Goal: Task Accomplishment & Management: Use online tool/utility

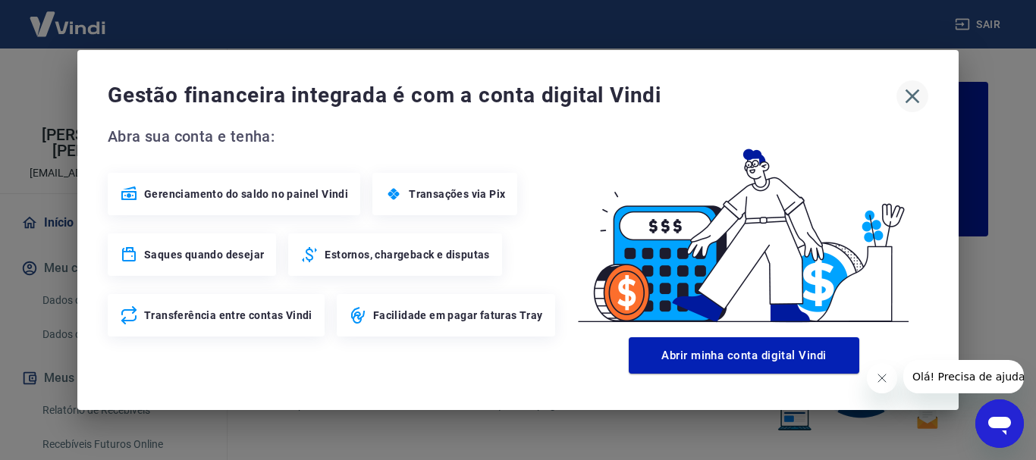
click at [909, 97] on icon "button" at bounding box center [912, 96] width 24 height 24
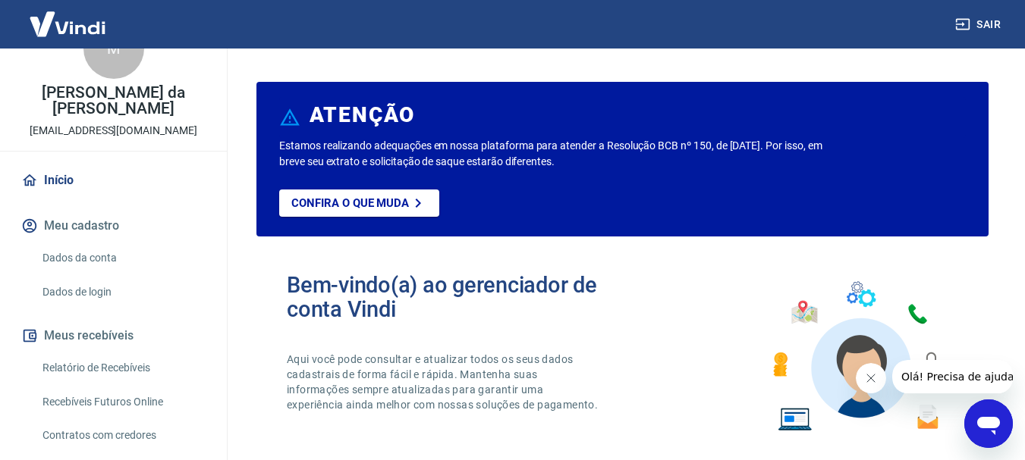
scroll to position [76, 0]
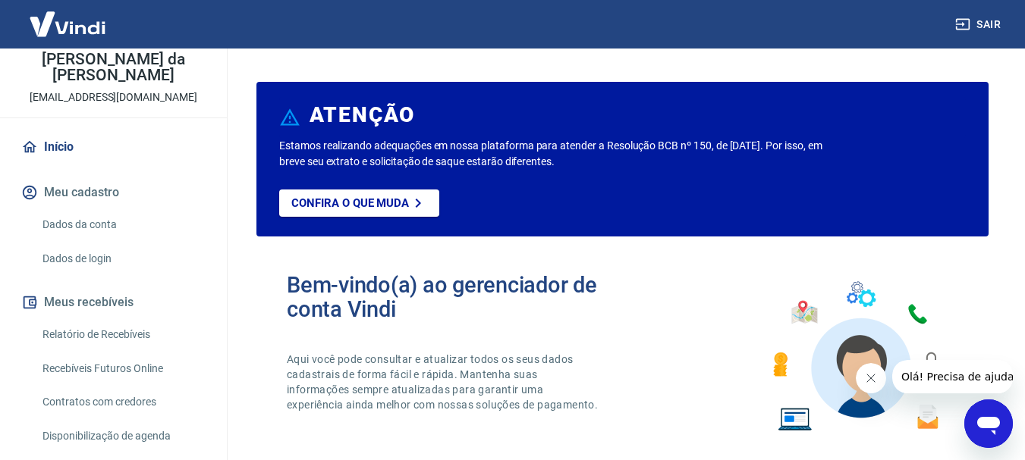
click at [111, 354] on link "Recebíveis Futuros Online" at bounding box center [122, 369] width 172 height 31
